Goal: Task Accomplishment & Management: Complete application form

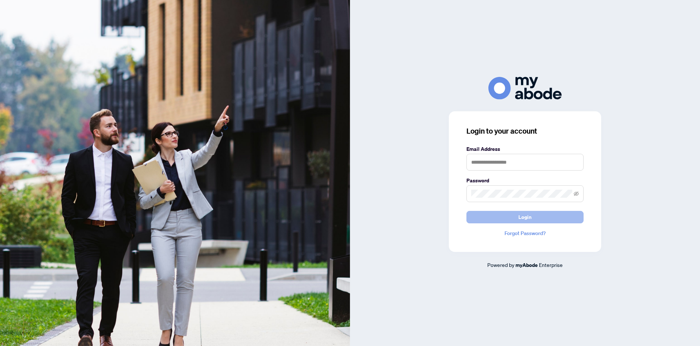
click at [522, 214] on span "Login" at bounding box center [524, 217] width 13 height 12
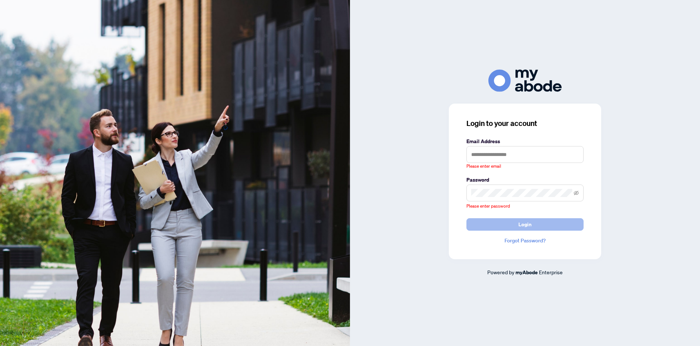
click at [522, 227] on span "Login" at bounding box center [524, 225] width 13 height 12
type input "**********"
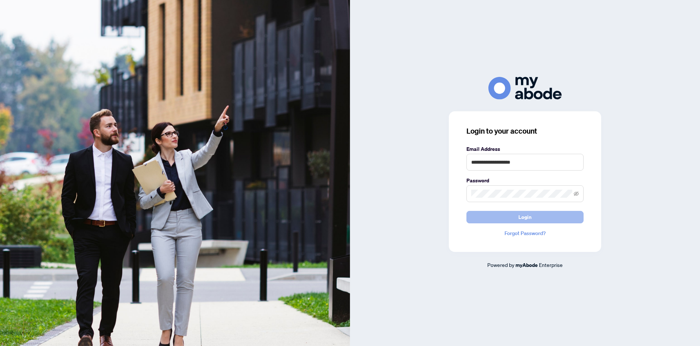
click at [504, 216] on button "Login" at bounding box center [524, 217] width 117 height 12
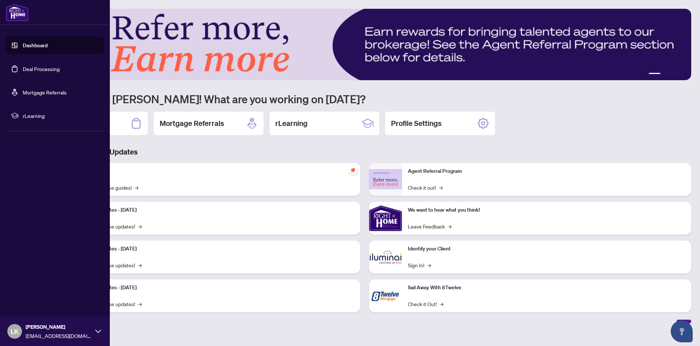
click at [35, 66] on link "Deal Processing" at bounding box center [41, 69] width 37 height 7
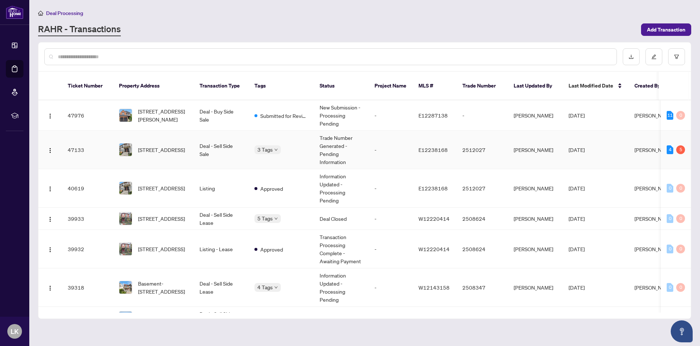
click at [236, 145] on td "Deal - Sell Side Sale" at bounding box center [221, 150] width 55 height 38
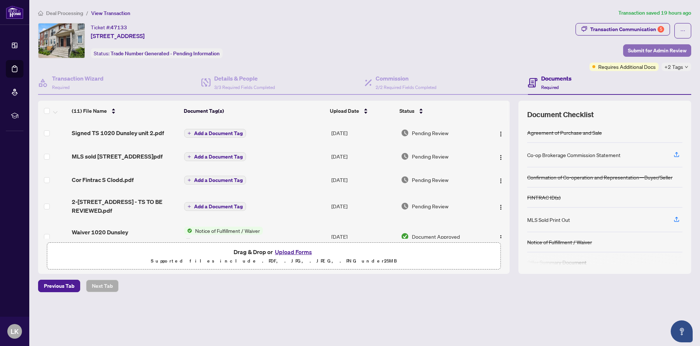
click at [653, 51] on span "Submit for Admin Review" at bounding box center [657, 51] width 59 height 12
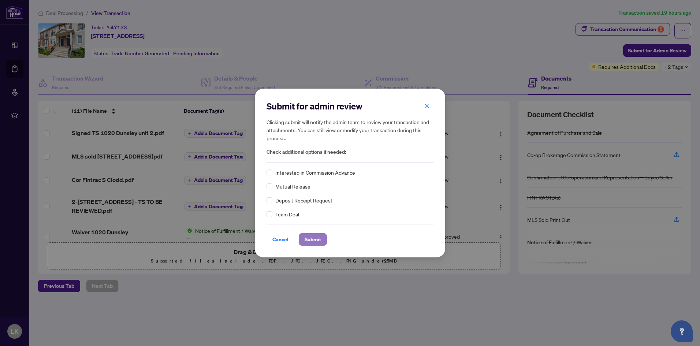
click at [313, 238] on span "Submit" at bounding box center [313, 240] width 16 height 12
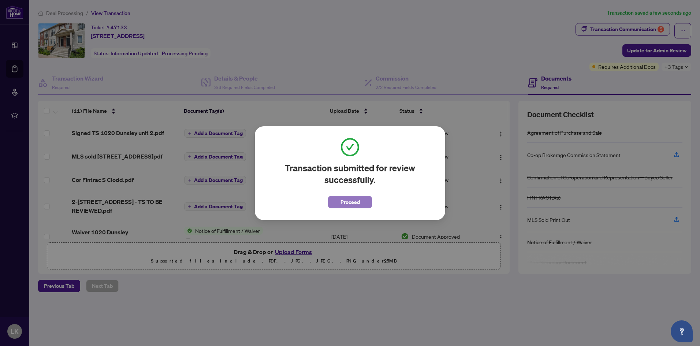
click at [359, 204] on span "Proceed" at bounding box center [349, 202] width 19 height 12
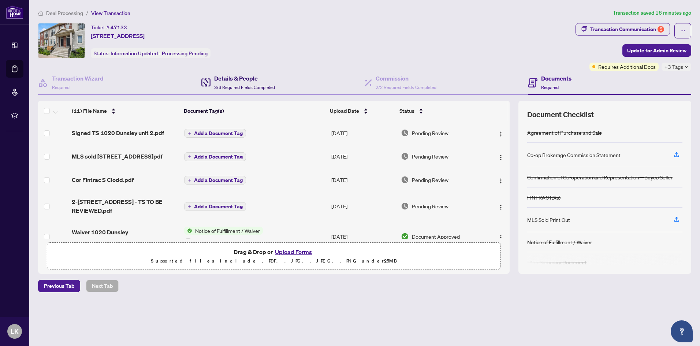
click at [231, 80] on h4 "Details & People" at bounding box center [244, 78] width 61 height 9
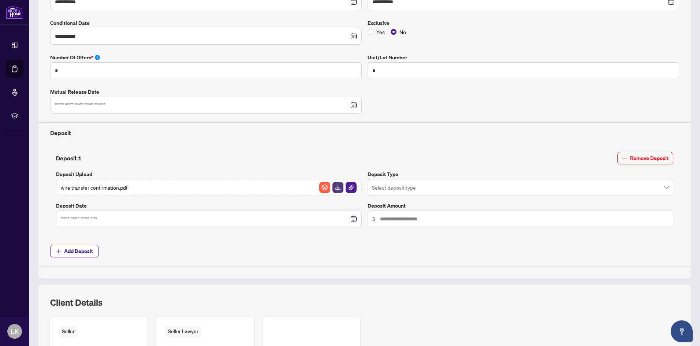
scroll to position [326, 0]
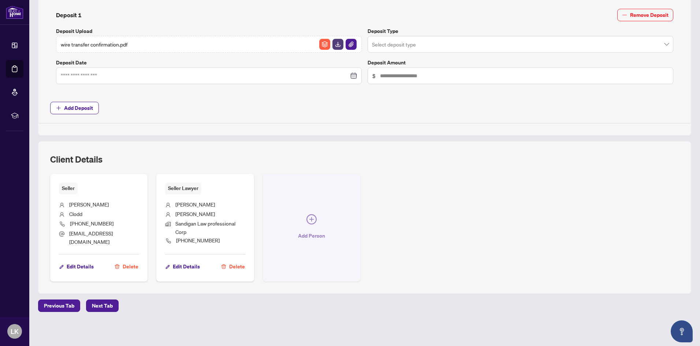
click at [311, 219] on icon "plus-circle" at bounding box center [311, 219] width 4 height 4
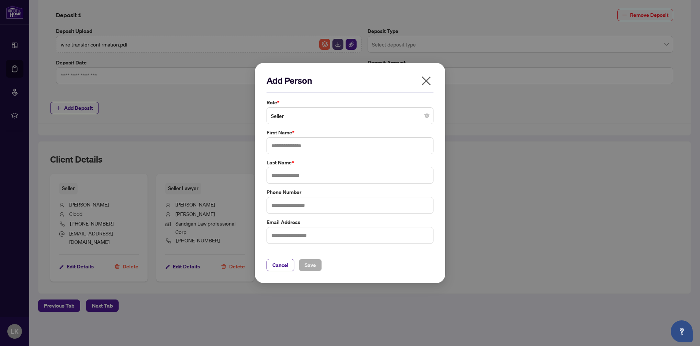
click at [421, 116] on span "Seller" at bounding box center [350, 116] width 158 height 14
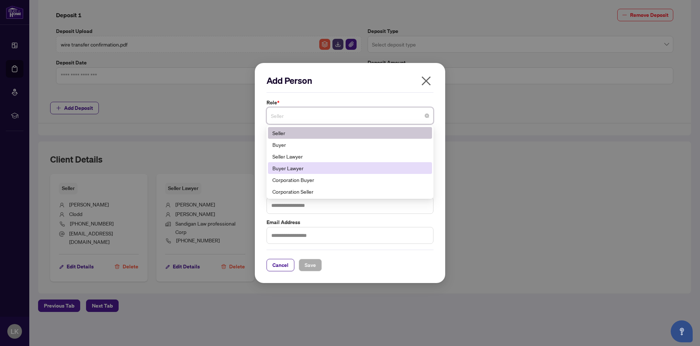
click at [308, 168] on div "Buyer Lawyer" at bounding box center [349, 168] width 155 height 8
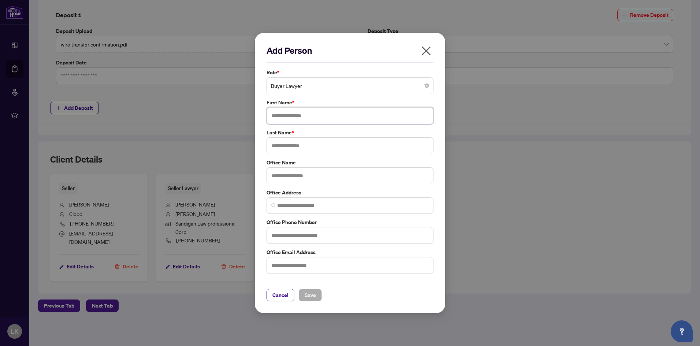
click at [276, 118] on input "text" at bounding box center [349, 115] width 167 height 17
type input "******"
type input "**********"
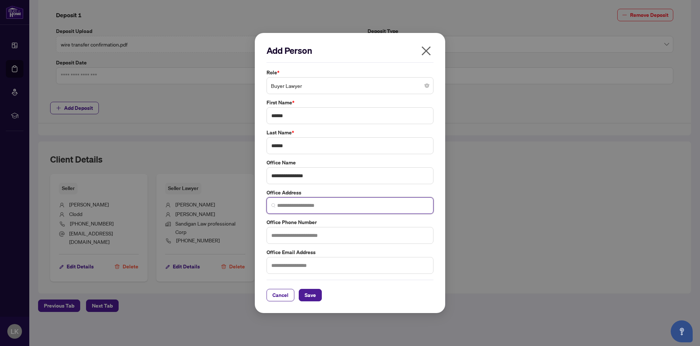
click at [317, 204] on input "search" at bounding box center [353, 206] width 152 height 8
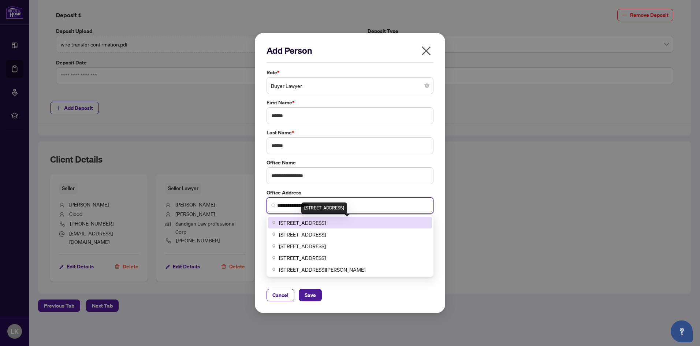
click at [326, 222] on span "120 Traders Boulevard East #206, Mississauga, ON, Canada" at bounding box center [302, 223] width 47 height 8
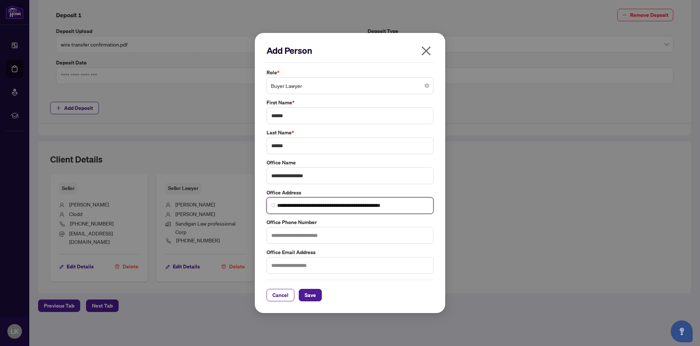
type input "**********"
click at [305, 236] on input "text" at bounding box center [349, 235] width 167 height 17
type input "**********"
click at [282, 266] on input "text" at bounding box center [349, 265] width 167 height 17
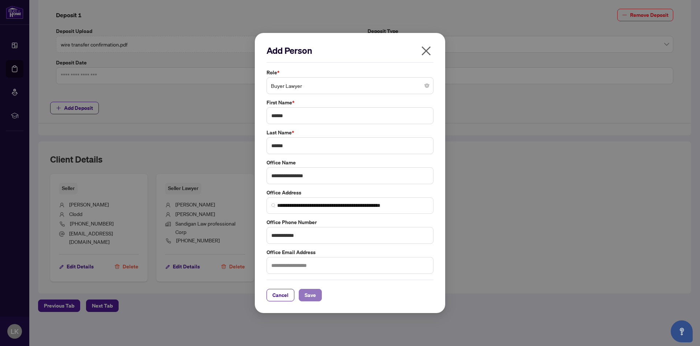
click at [310, 295] on span "Save" at bounding box center [310, 295] width 11 height 12
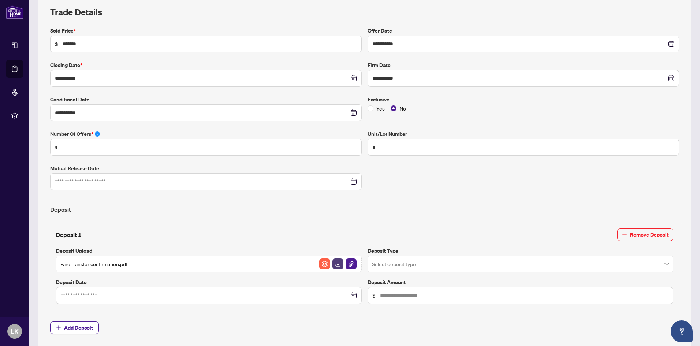
scroll to position [0, 0]
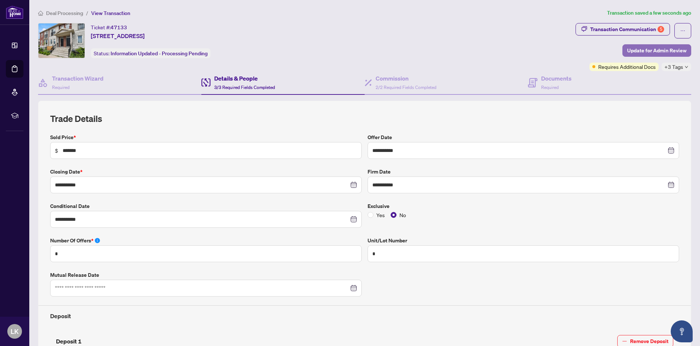
click at [658, 52] on span "Update for Admin Review" at bounding box center [656, 51] width 59 height 12
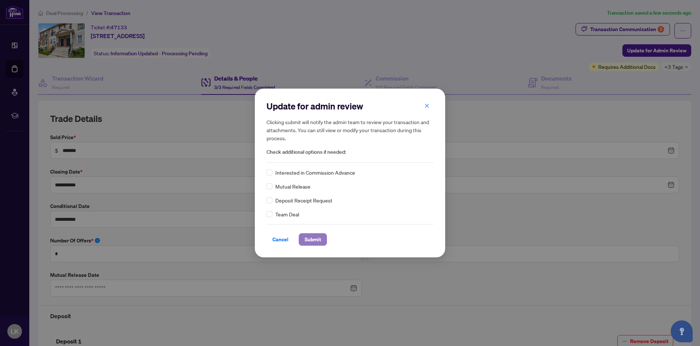
click at [313, 237] on span "Submit" at bounding box center [313, 240] width 16 height 12
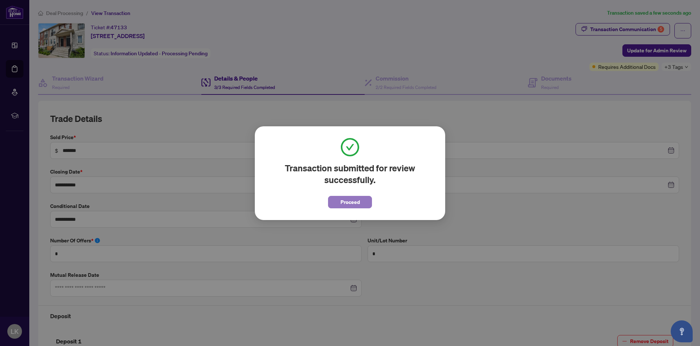
click at [347, 203] on span "Proceed" at bounding box center [349, 202] width 19 height 12
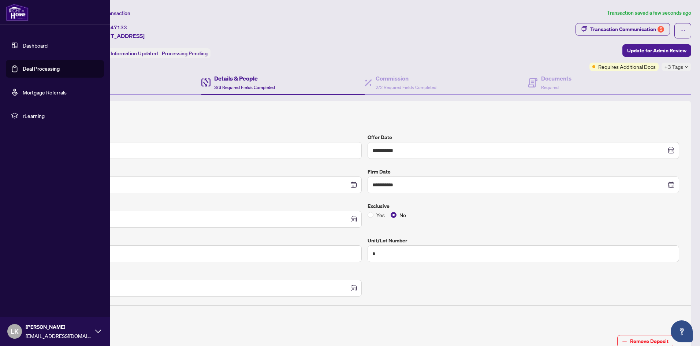
click at [50, 68] on link "Deal Processing" at bounding box center [41, 69] width 37 height 7
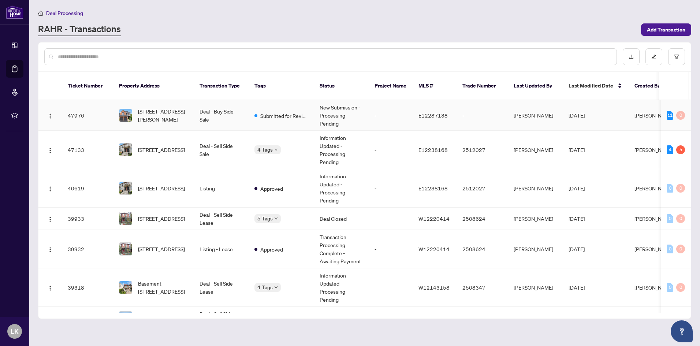
click at [188, 103] on td "1577 Rorison St, Oshawa, Ontario L1K 0K2, Canada" at bounding box center [153, 115] width 81 height 30
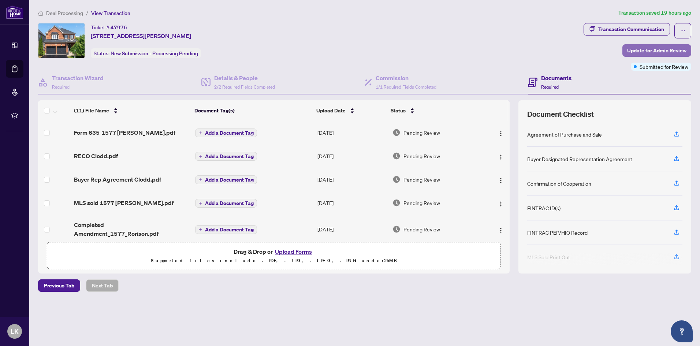
click at [631, 49] on span "Update for Admin Review" at bounding box center [656, 51] width 59 height 12
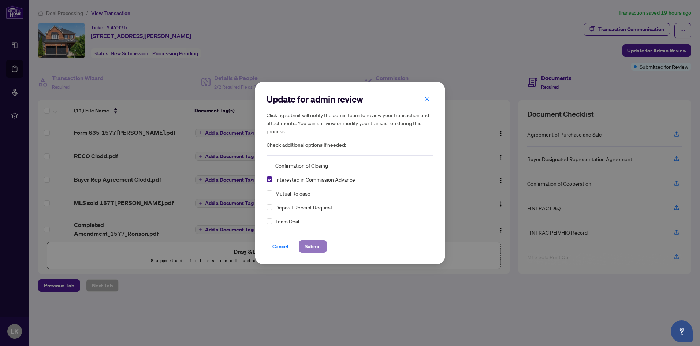
click at [314, 247] on span "Submit" at bounding box center [313, 246] width 16 height 12
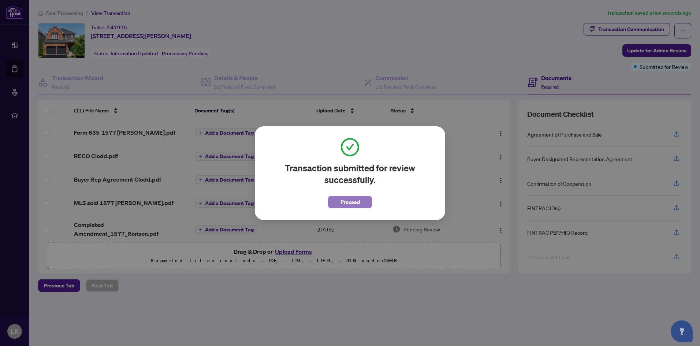
click at [355, 200] on span "Proceed" at bounding box center [349, 202] width 19 height 12
